Goal: Transaction & Acquisition: Purchase product/service

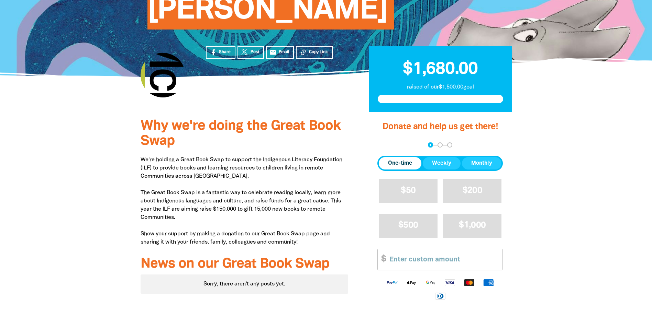
scroll to position [137, 0]
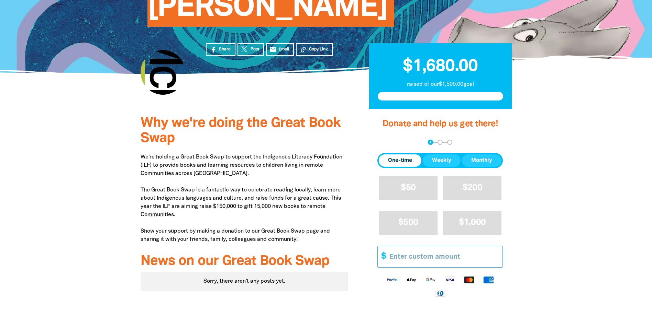
click at [400, 247] on input "Other Amount" at bounding box center [443, 257] width 118 height 21
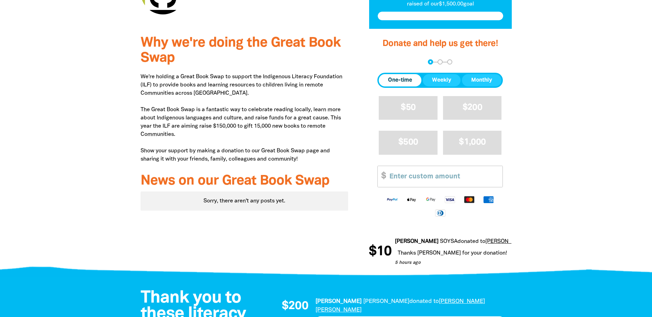
scroll to position [206, 0]
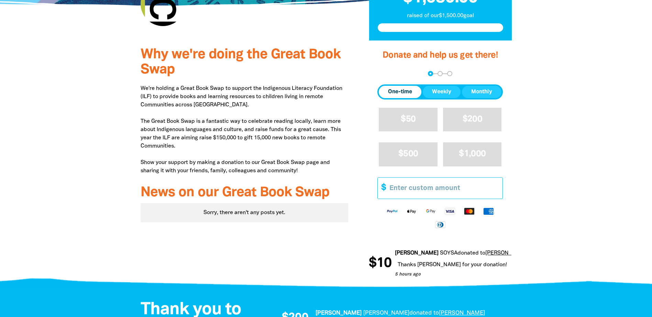
click at [413, 178] on input "Other Amount" at bounding box center [443, 188] width 118 height 21
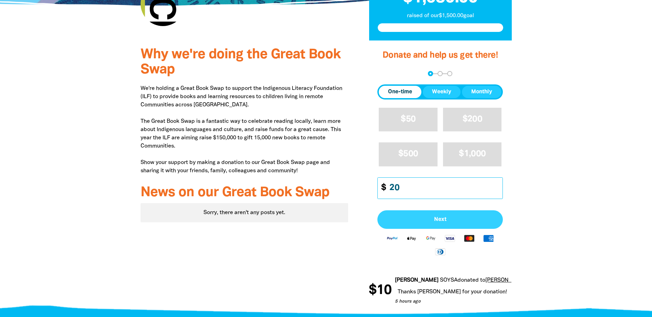
type input "20"
click at [427, 217] on span "Next" at bounding box center [440, 219] width 110 height 5
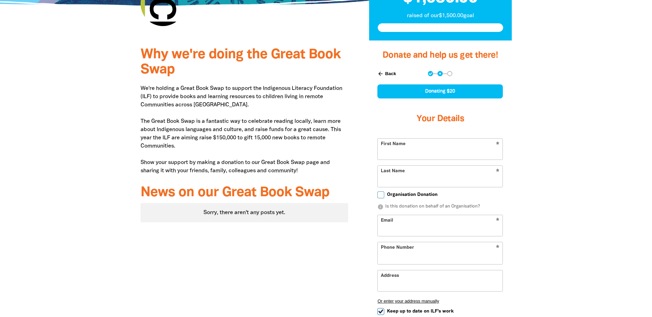
select select "AU"
click at [413, 139] on input "First Name" at bounding box center [439, 149] width 125 height 21
type input "[PERSON_NAME]"
type input "[EMAIL_ADDRESS][PERSON_NAME][DOMAIN_NAME]"
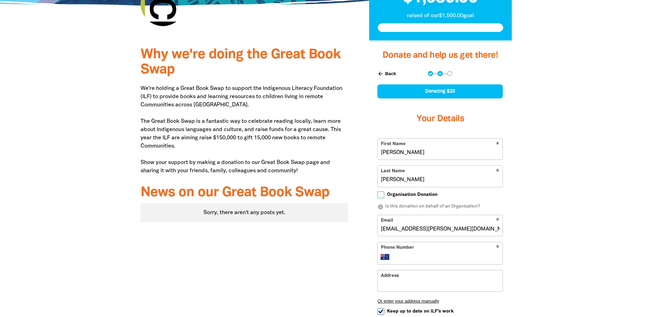
type input "[PHONE_NUMBER]"
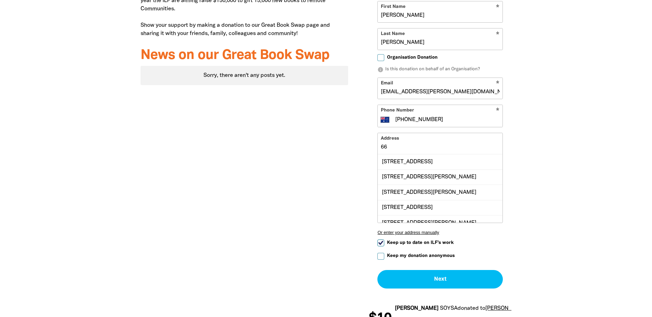
scroll to position [16, 0]
click at [399, 230] on button "Or enter your address manually" at bounding box center [439, 232] width 125 height 5
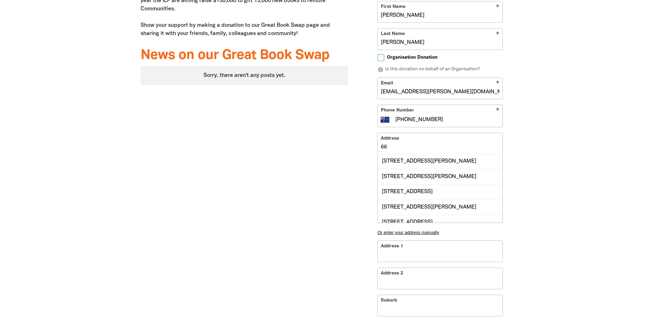
click at [405, 241] on input "Address 1" at bounding box center [439, 251] width 125 height 21
type input "L"
type input "Lw"
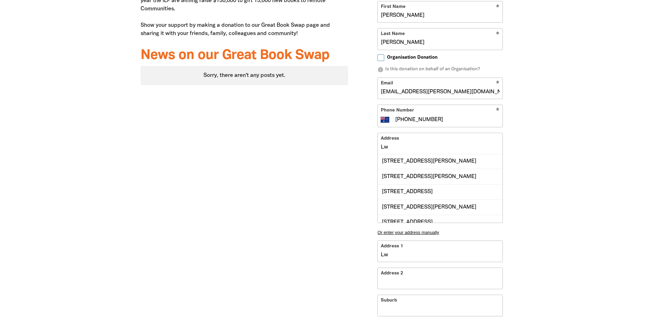
type input "L"
type input "Le"
type input "Lev"
type input "Leve"
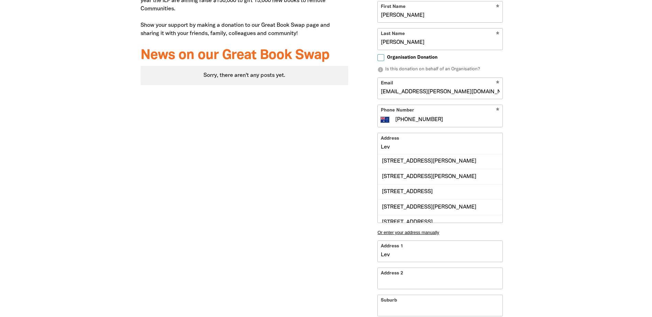
type input "Leve"
type input "Level"
type input "Level 1"
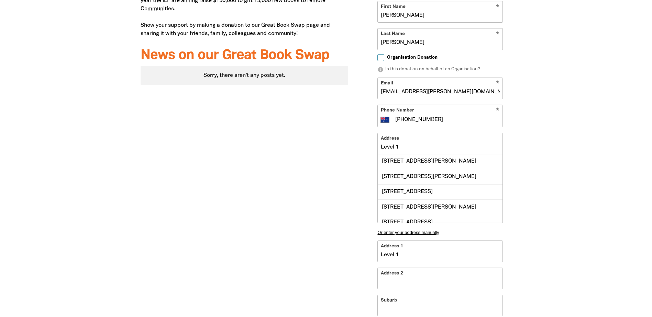
type input "Level 11"
type input "Level 11,"
type input "Level 11, 6"
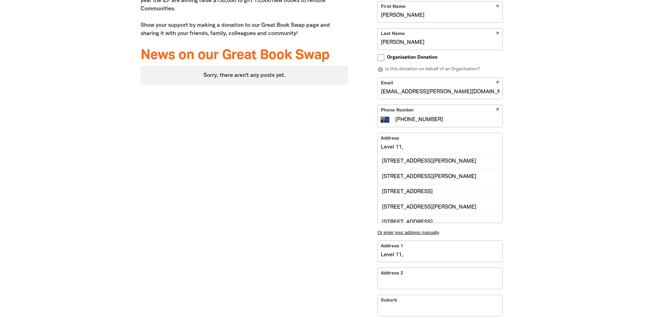
type input "Level 11, 6"
type input "Level 11, 66"
type input "Level 11, 66 E"
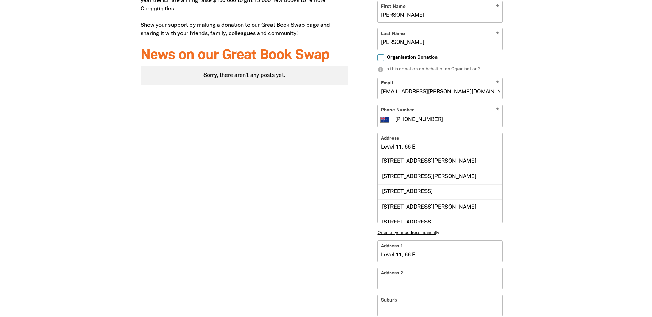
type input "Level 11, 66 Ea"
type input "Level 11, 66 Eag"
type input "Level 11, 66 Eagl"
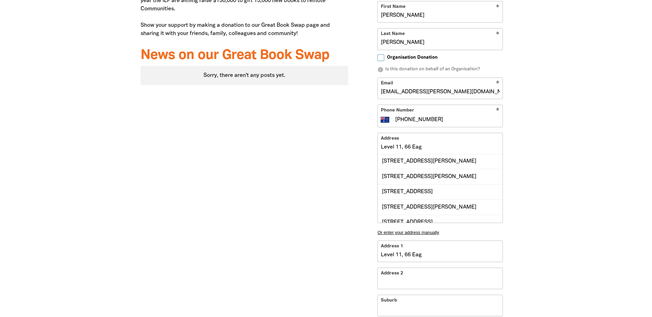
type input "Level 11, 66 Eagl"
type input "Level 11, 66 Eagle"
type input "Level 11, 66 Eagle S"
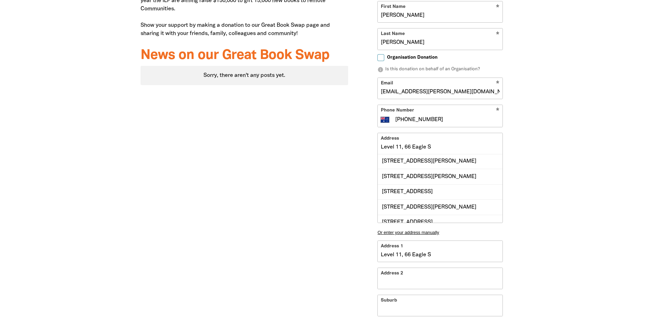
type input "Level 11, [STREET_ADDRESS]"
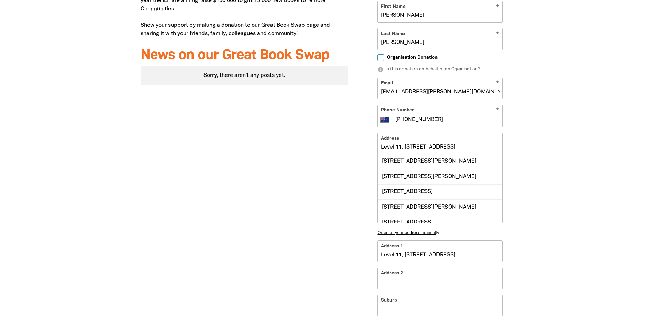
type input "Level 11, [STREET_ADDRESS]"
type input "Level [STREET_ADDRESS]"
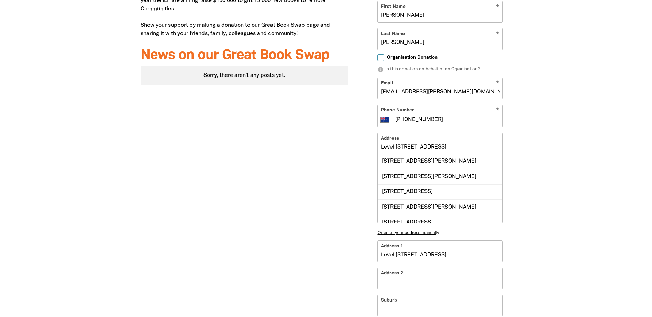
click at [406, 268] on input "Address 2" at bounding box center [439, 278] width 125 height 21
click at [399, 295] on input "Suburb" at bounding box center [439, 305] width 125 height 21
type input "Level [STREET_ADDRESS]"
type input "B"
type input "Level [STREET_ADDRESS]"
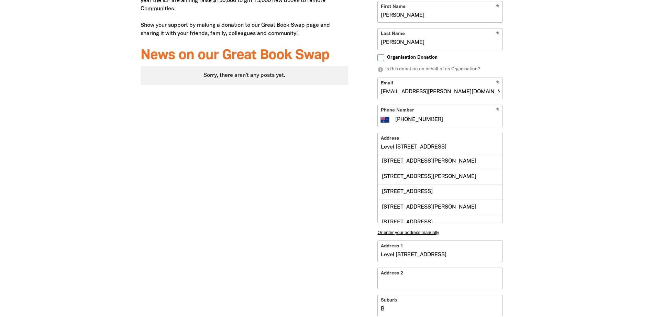
type input "Br"
type input "Level [STREET_ADDRESS]"
type input "Brs"
type input "Level [STREET_ADDRESS]"
type input "Brsi"
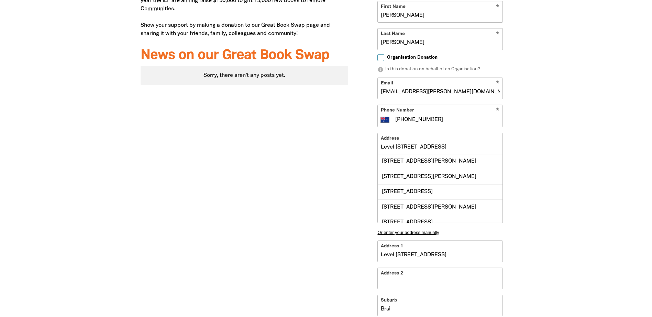
type input "Level [STREET_ADDRESS]"
type input "Brsib"
type input "Level [STREET_ADDRESS]"
type input "Brsiba"
type input "Level [STREET_ADDRESS]"
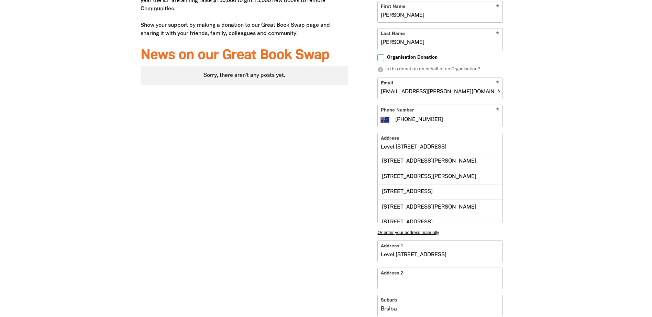
type input "Brsiban"
type input "Level [STREET_ADDRESS]"
type input "Brsibane"
type input "Level [STREET_ADDRESS]"
type input "Brsibane C"
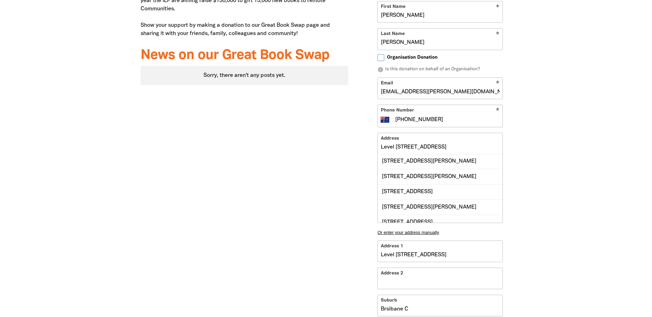
type input "Level [STREET_ADDRESS]"
type input "Brsibane Ci"
type input "Level [STREET_ADDRESS]"
type input "Brsibane Cit"
type input "Level [STREET_ADDRESS]"
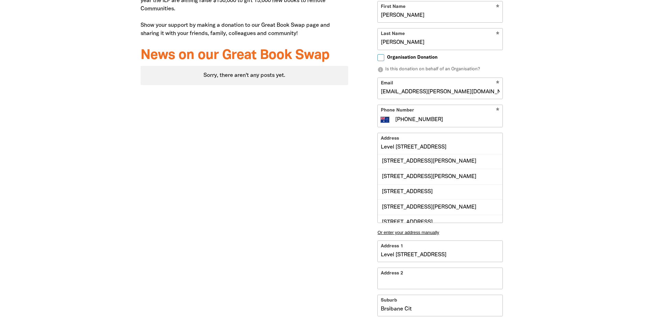
type input "[GEOGRAPHIC_DATA]"
type input "Level [STREET_ADDRESS]"
type input "[GEOGRAPHIC_DATA]"
click at [410, 295] on input "[GEOGRAPHIC_DATA]" at bounding box center [439, 305] width 125 height 21
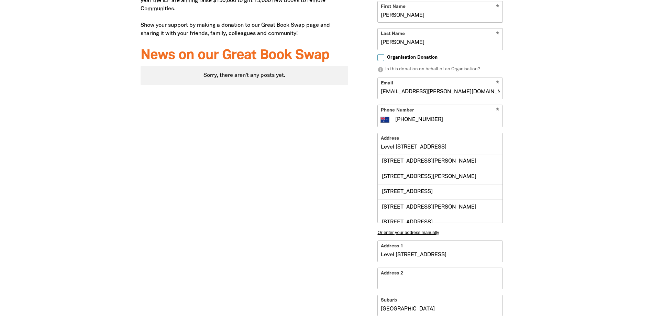
type input "Level [STREET_ADDRESS]"
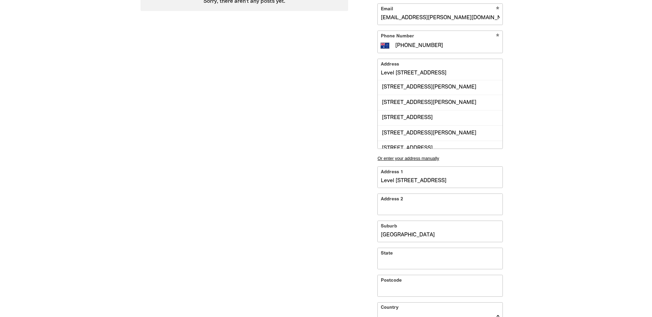
scroll to position [515, 0]
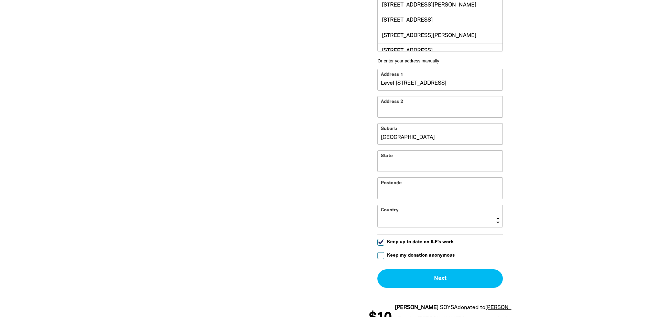
type input "[GEOGRAPHIC_DATA]"
click at [388, 151] on input "State" at bounding box center [439, 161] width 125 height 21
type input "QLD"
type input "4000"
select select "AU"
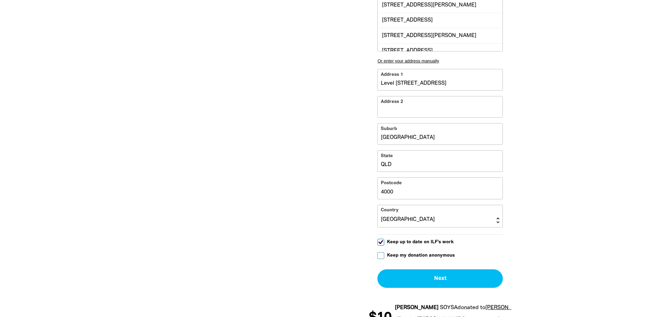
type input "[STREET_ADDRESS]"
click at [448, 270] on button "Next chevron_right" at bounding box center [439, 279] width 125 height 19
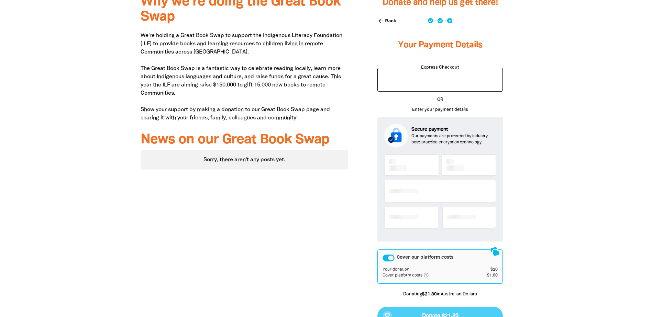
scroll to position [222, 0]
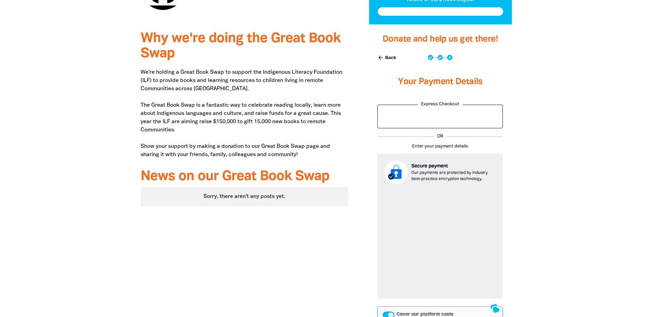
click at [385, 312] on div "Cover our platform costs" at bounding box center [388, 315] width 12 height 7
click at [391, 312] on div "Cover our platform costs" at bounding box center [388, 315] width 12 height 7
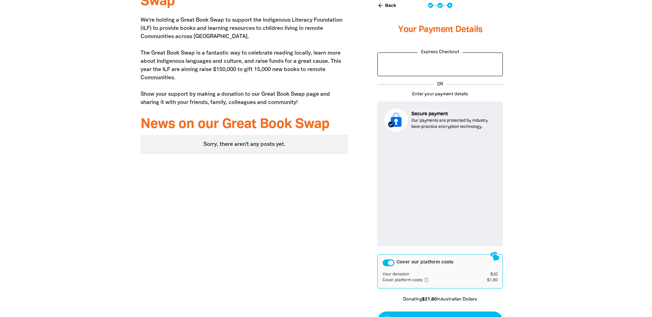
scroll to position [325, 0]
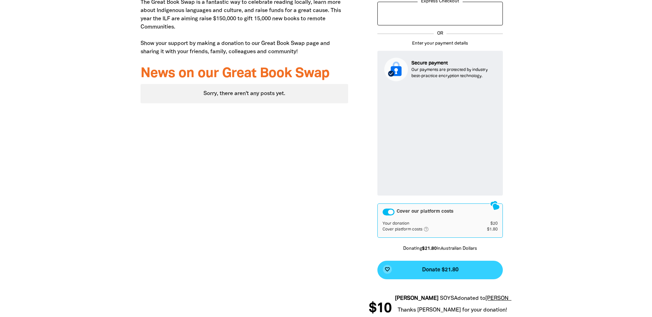
click at [441, 268] on span "Donate $21.80" at bounding box center [440, 270] width 36 height 5
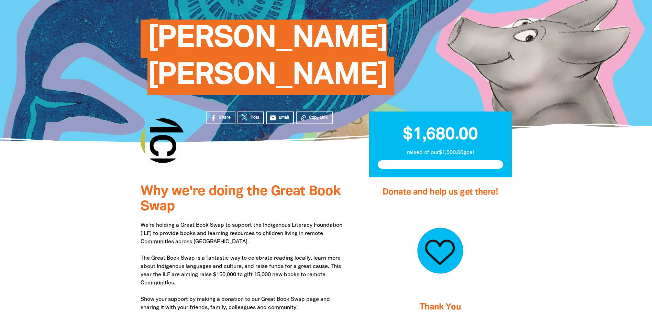
scroll to position [0, 0]
